Goal: Task Accomplishment & Management: Use online tool/utility

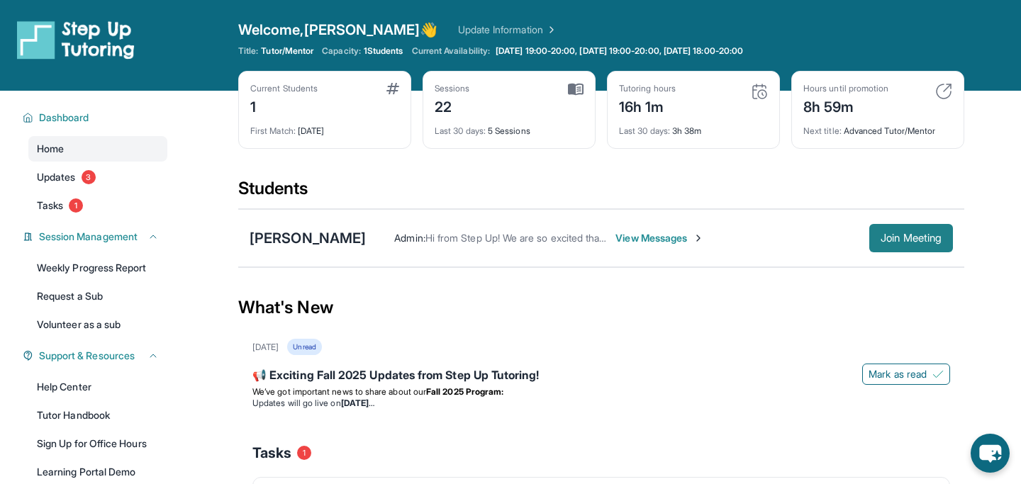
click at [930, 242] on span "Join Meeting" at bounding box center [911, 238] width 61 height 9
click at [904, 235] on span "Join Meeting" at bounding box center [911, 238] width 61 height 9
click at [814, 167] on div "Current Students 1 First Match : [DATE] Sessions 22 Last 30 days : 5 Sessions T…" at bounding box center [601, 124] width 726 height 106
click at [898, 236] on span "Join Meeting" at bounding box center [911, 238] width 61 height 9
click at [891, 235] on span "Join Meeting" at bounding box center [911, 238] width 61 height 9
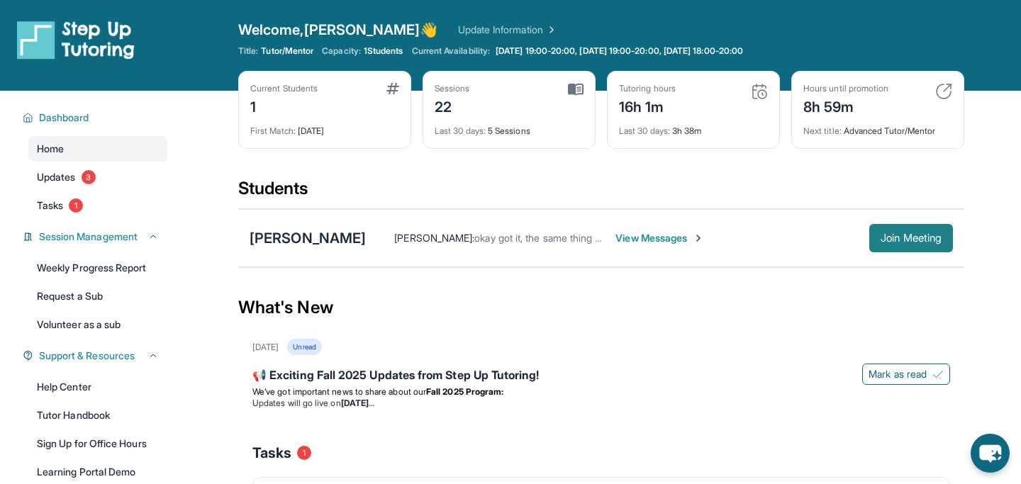
click at [892, 243] on span "Join Meeting" at bounding box center [911, 238] width 61 height 9
click at [886, 238] on span "Join Meeting" at bounding box center [911, 238] width 61 height 9
